Goal: Find specific page/section: Find specific page/section

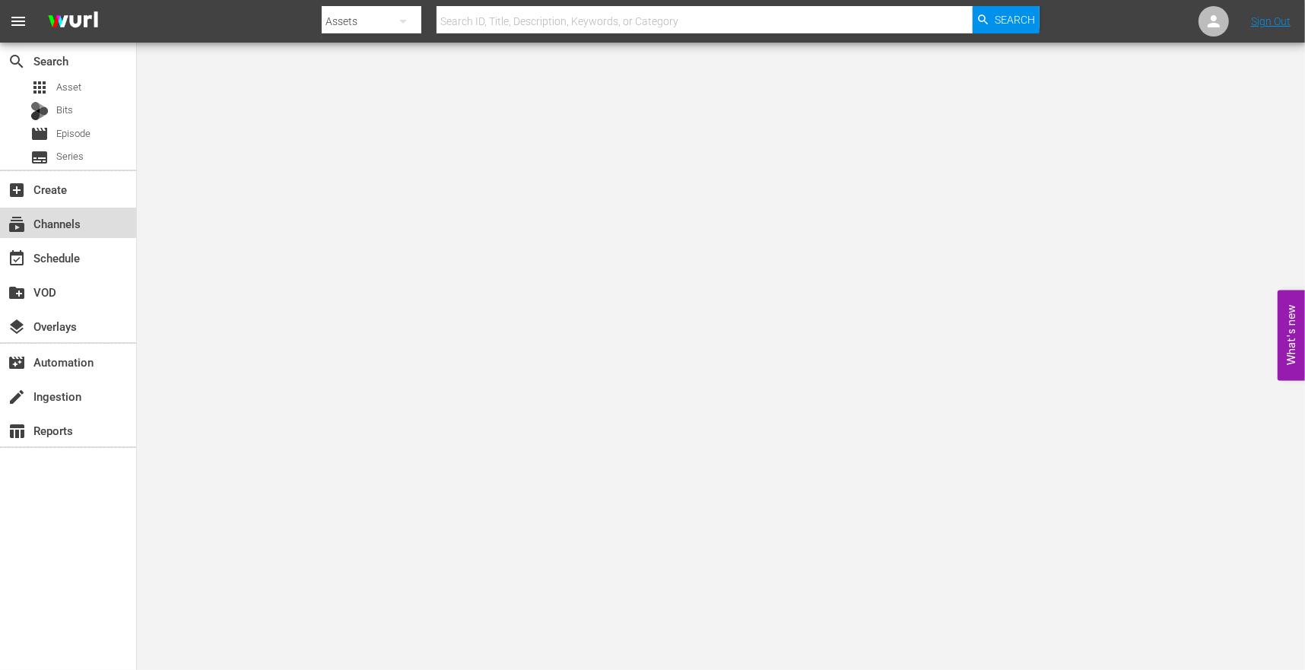
click at [53, 228] on div "subscriptions Channels" at bounding box center [42, 221] width 85 height 14
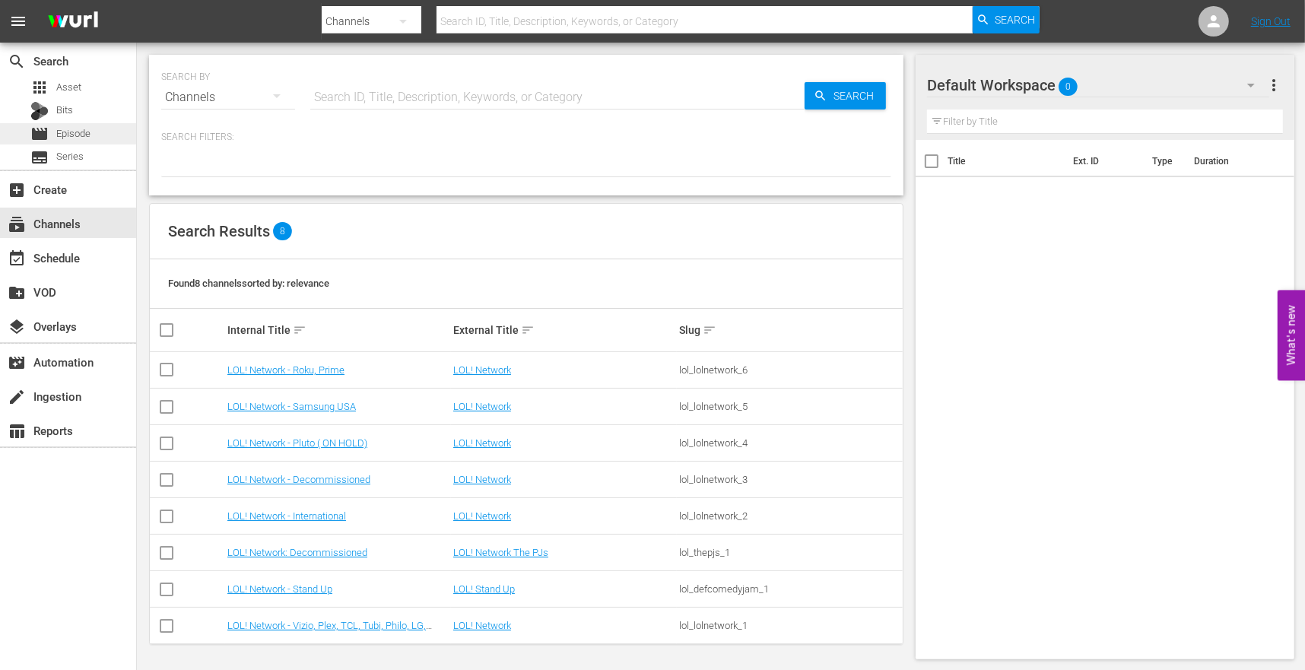
click at [70, 144] on div "movie Episode" at bounding box center [60, 133] width 60 height 21
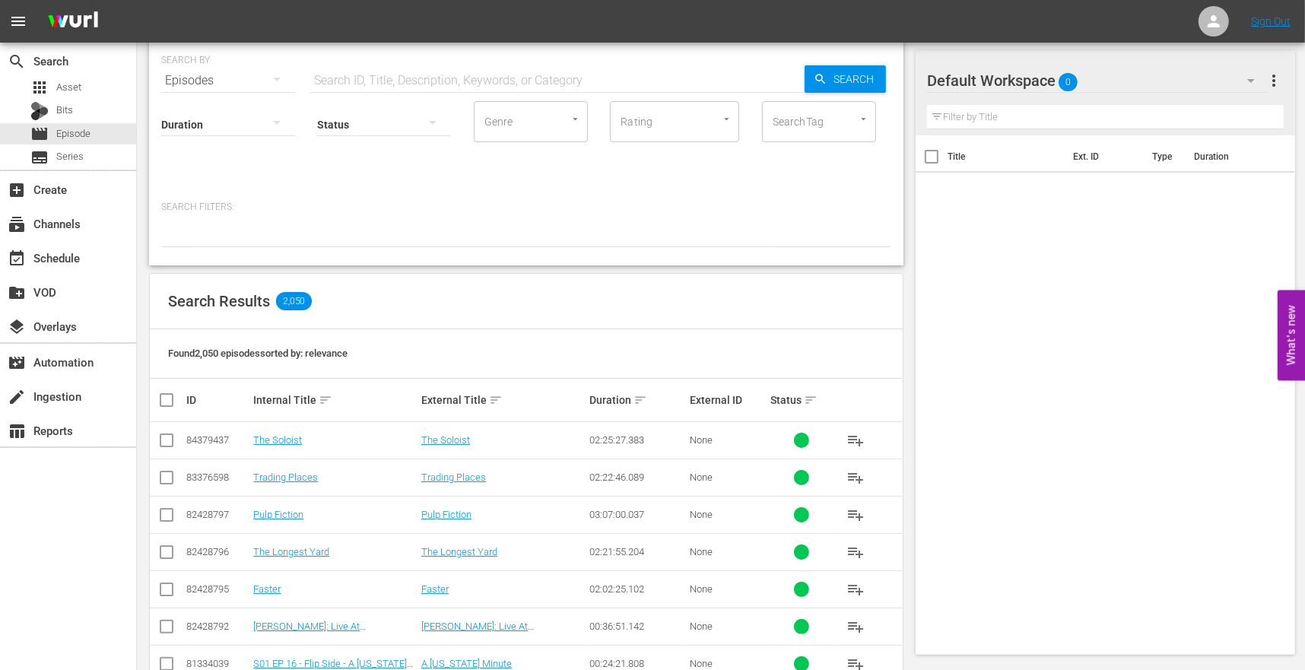
scroll to position [67, 0]
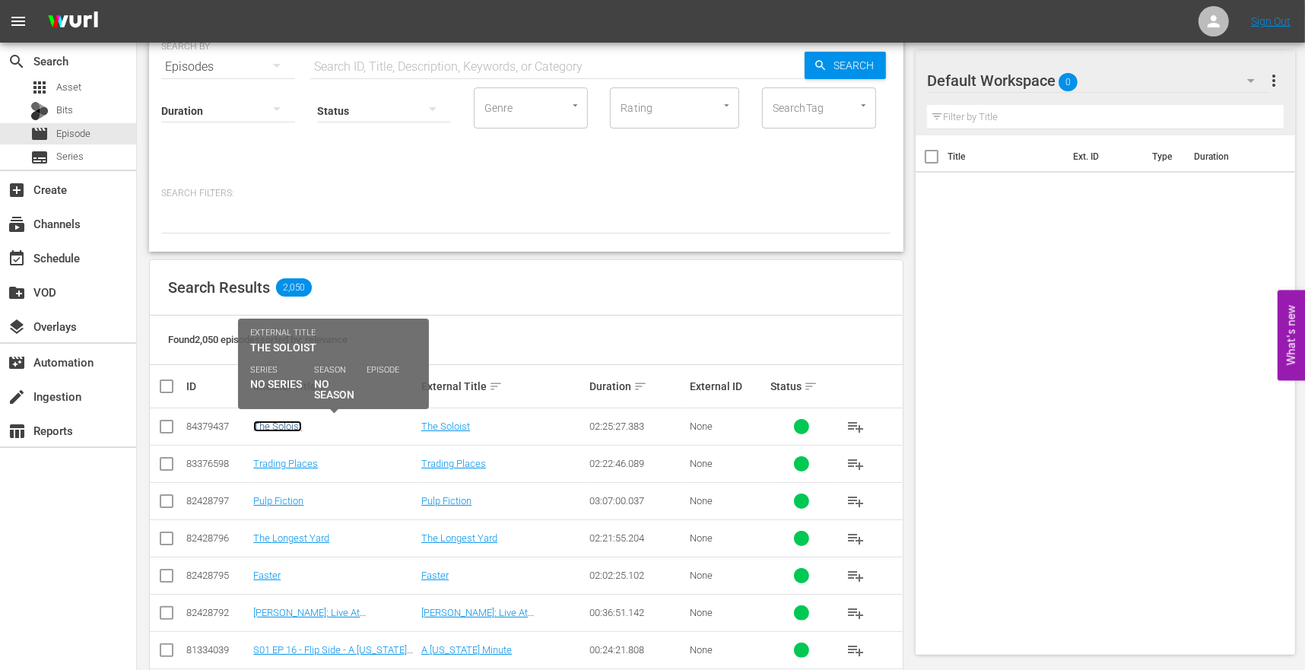
click at [288, 421] on link "The Soloist" at bounding box center [277, 426] width 49 height 11
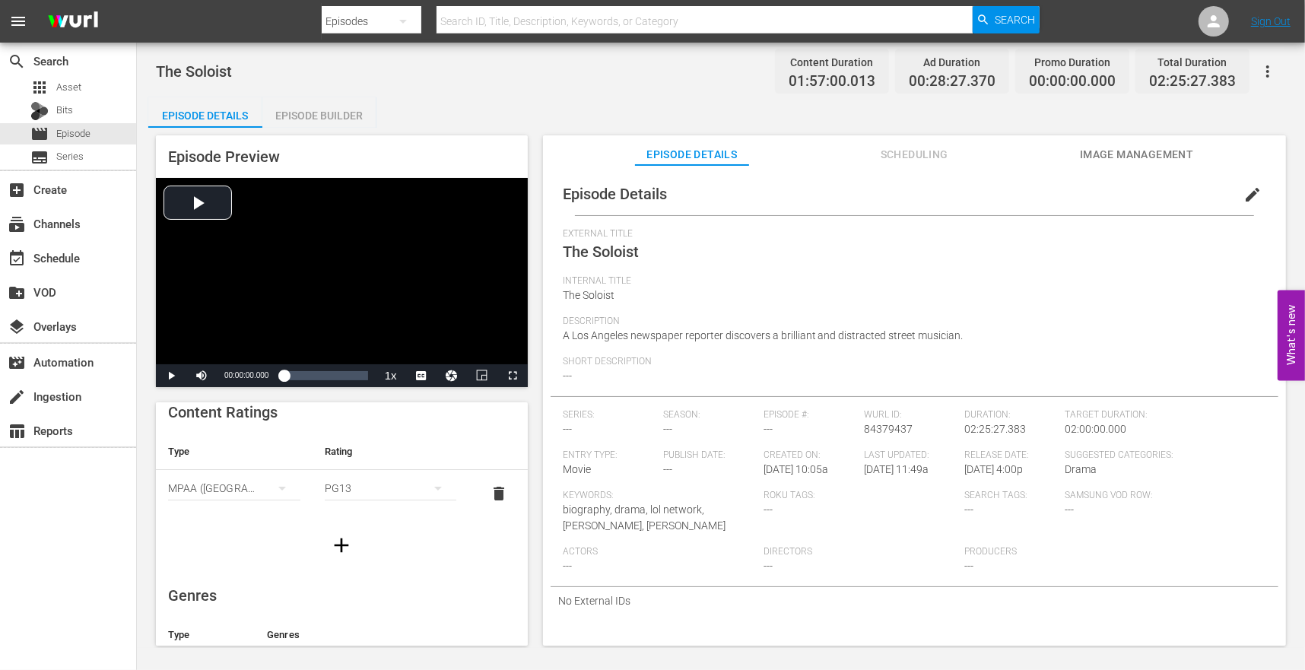
scroll to position [5, 0]
click at [318, 104] on div "Episode Builder" at bounding box center [319, 115] width 114 height 37
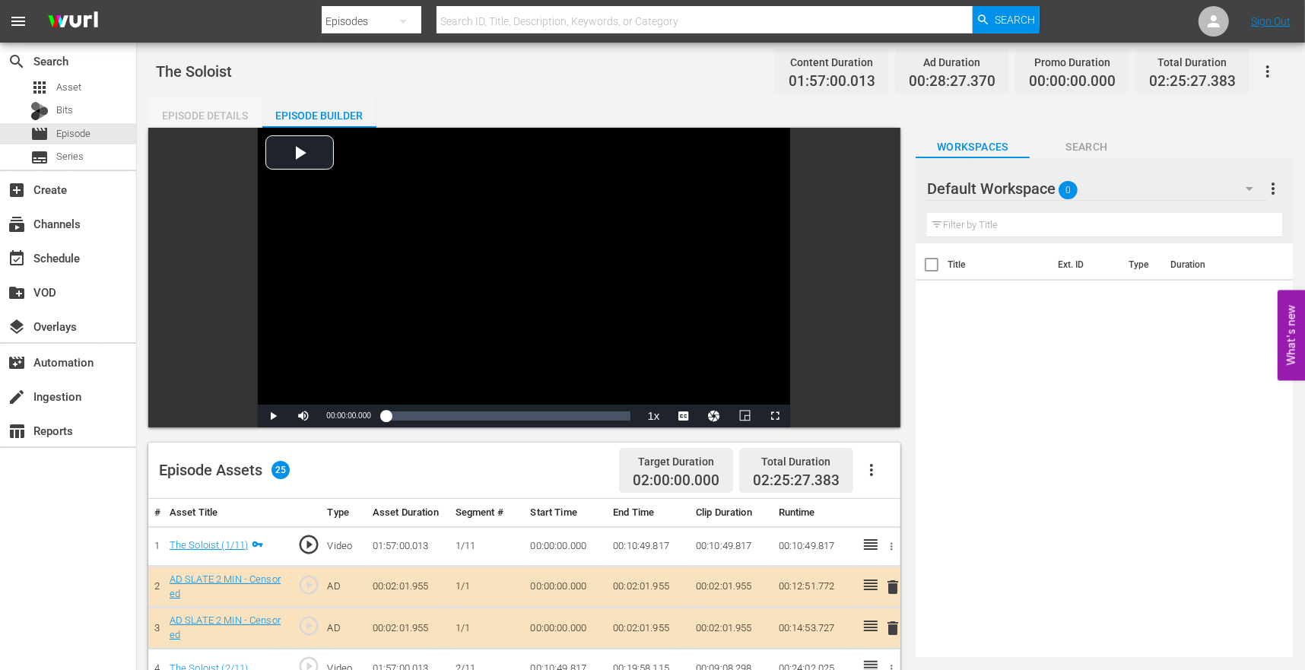
click at [215, 112] on div "Episode Details" at bounding box center [205, 115] width 114 height 37
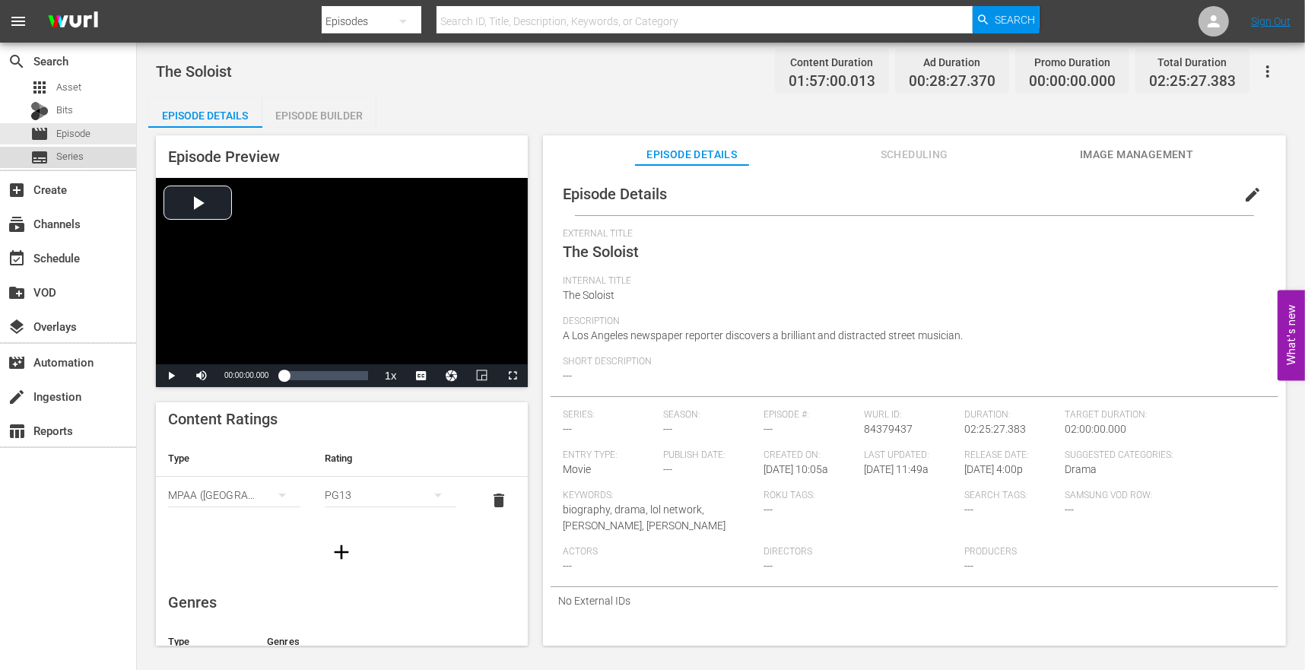
click at [78, 157] on span "Series" at bounding box center [69, 156] width 27 height 15
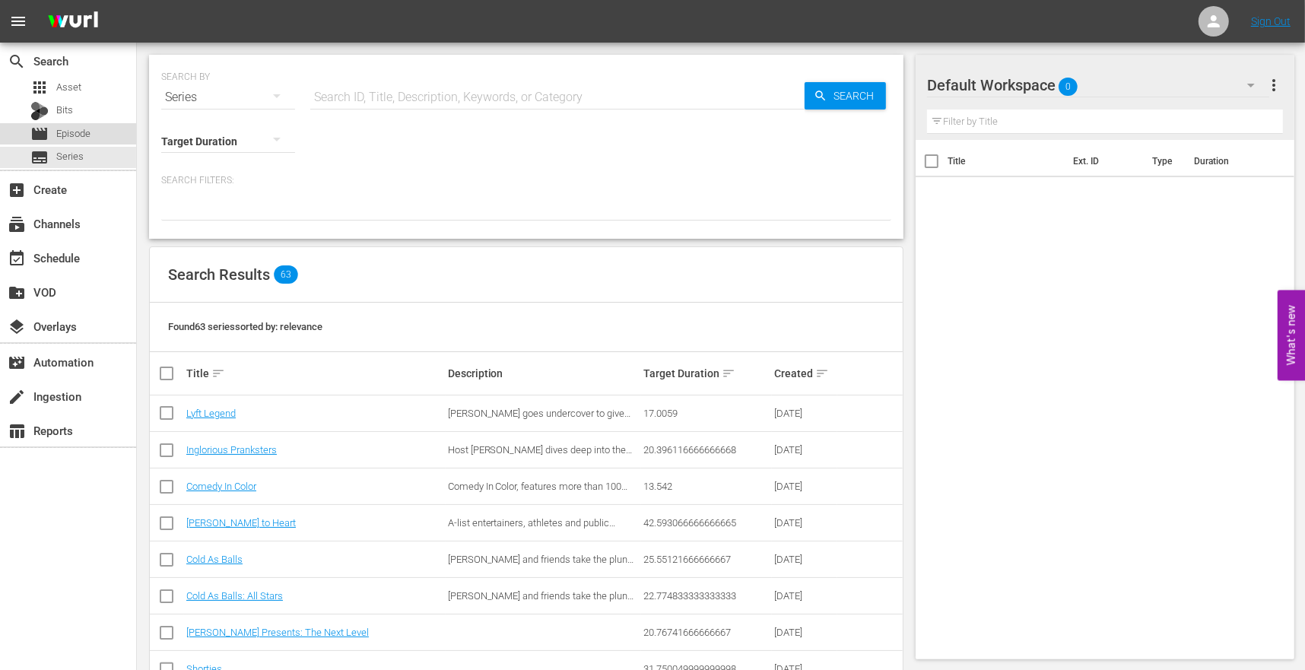
click at [91, 135] on div "movie Episode" at bounding box center [68, 133] width 136 height 21
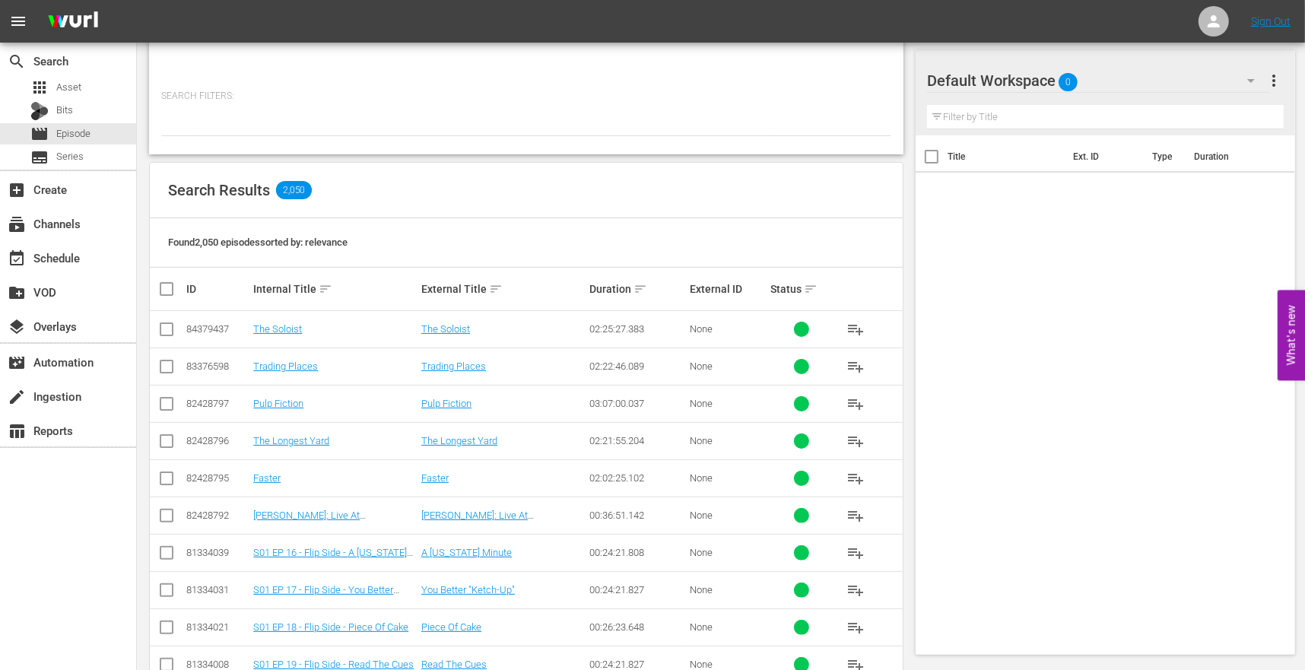
scroll to position [164, 0]
